Goal: Transaction & Acquisition: Purchase product/service

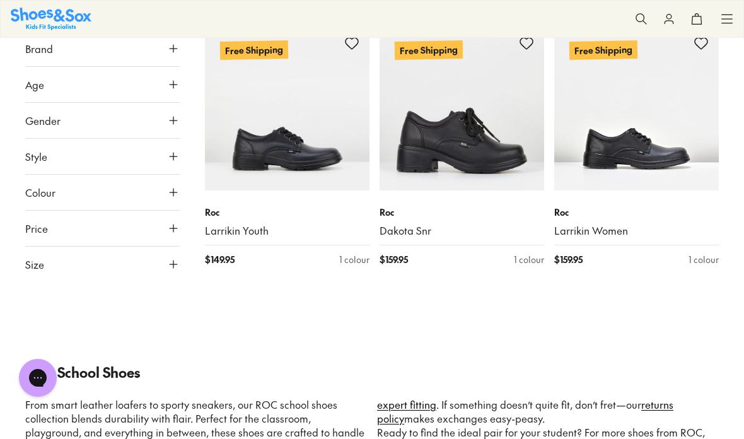
scroll to position [529, 0]
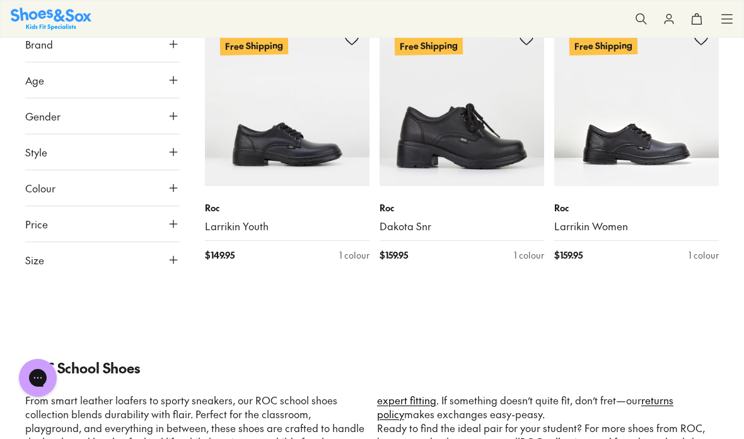
click at [425, 154] on img at bounding box center [461, 103] width 165 height 165
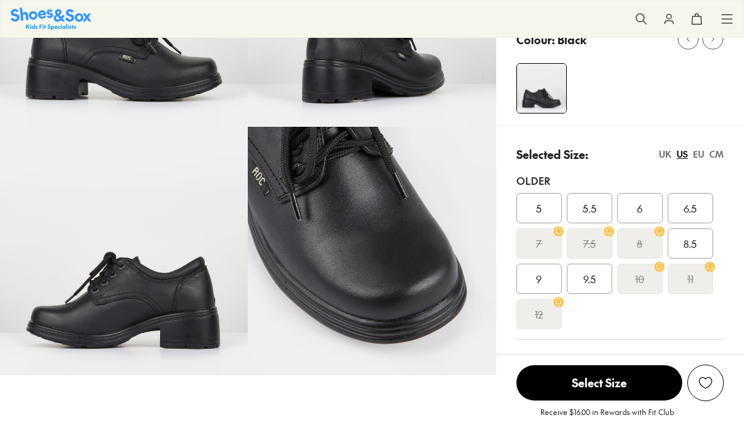
select select "*"
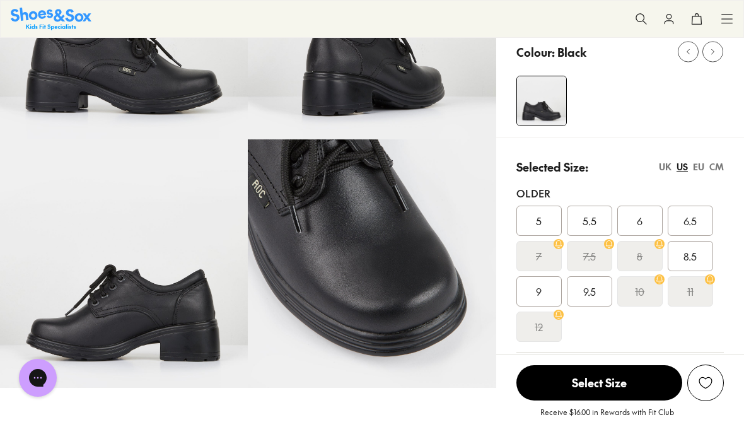
scroll to position [186, 0]
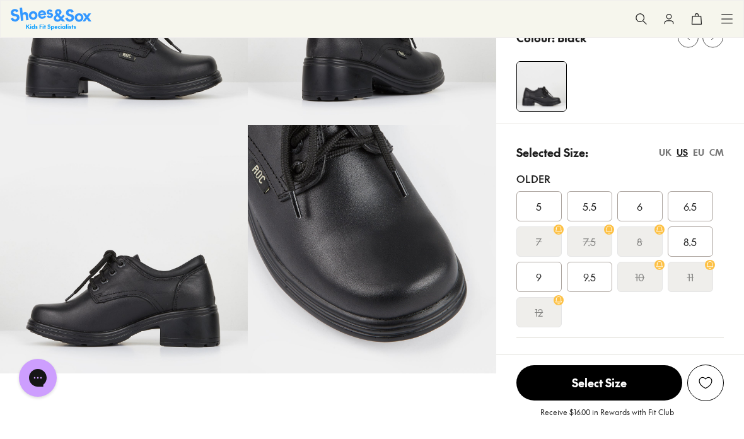
click at [667, 153] on div "UK" at bounding box center [665, 152] width 13 height 13
click at [682, 154] on div "US" at bounding box center [681, 152] width 11 height 13
click at [704, 153] on div "EU" at bounding box center [698, 152] width 11 height 13
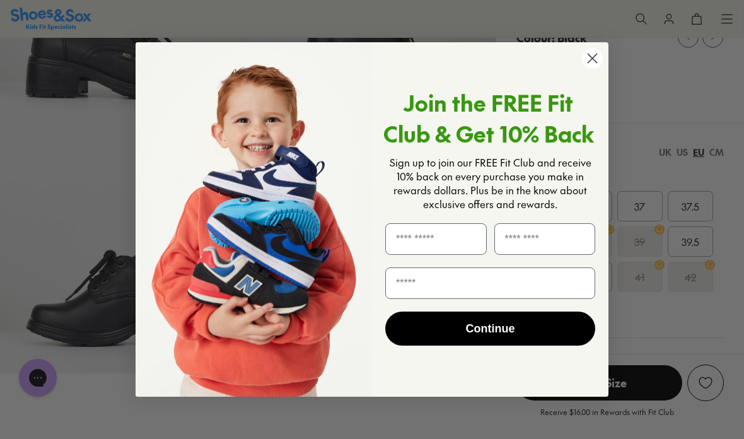
scroll to position [185, 0]
click at [587, 62] on circle "Close dialog" at bounding box center [592, 58] width 21 height 21
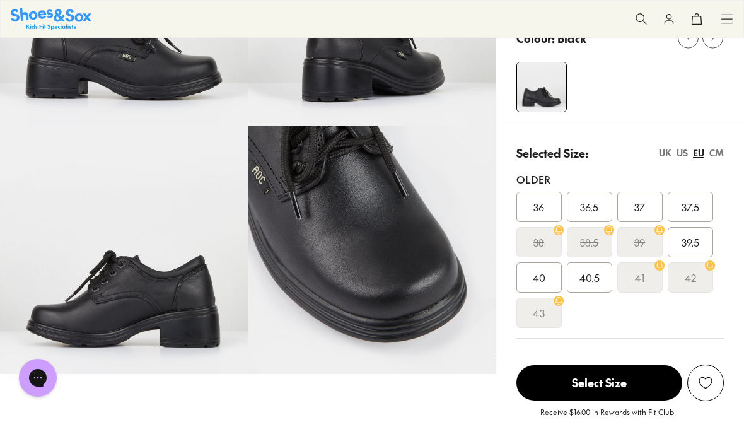
scroll to position [186, 0]
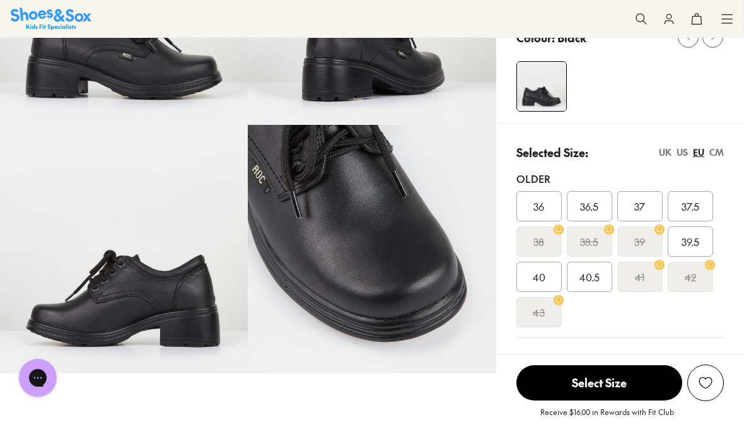
click at [719, 149] on div "CM" at bounding box center [716, 152] width 14 height 13
click at [698, 153] on div "EU" at bounding box center [698, 152] width 11 height 13
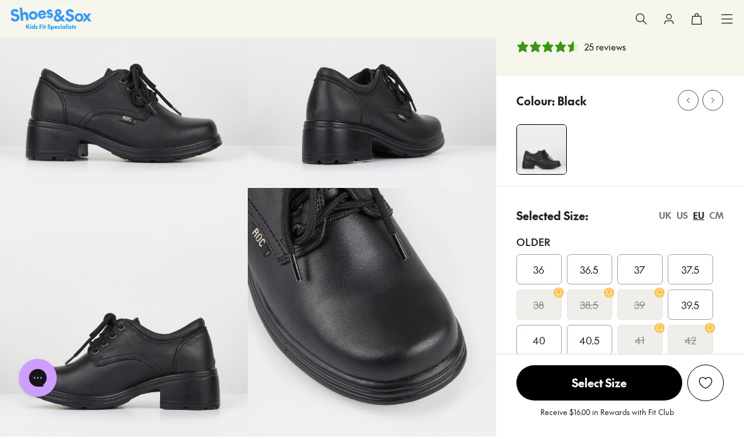
scroll to position [0, 0]
